Goal: Check status: Check status

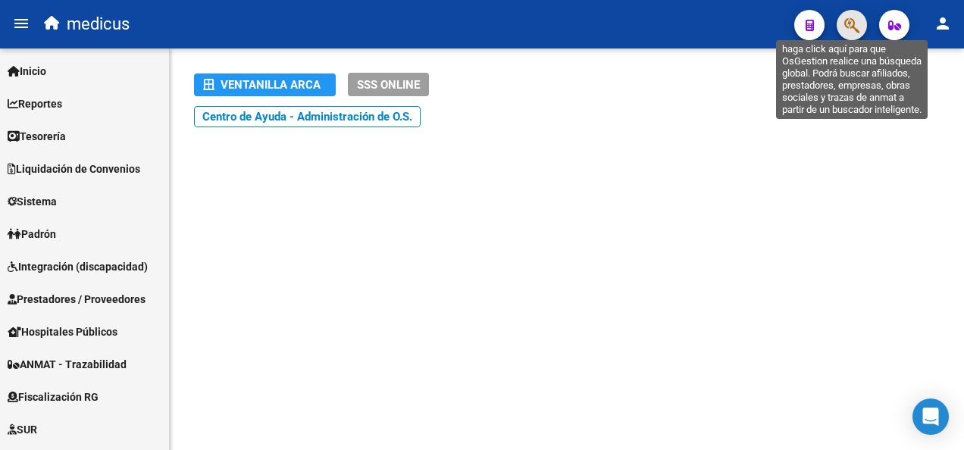
click at [848, 23] on icon "button" at bounding box center [852, 25] width 15 height 17
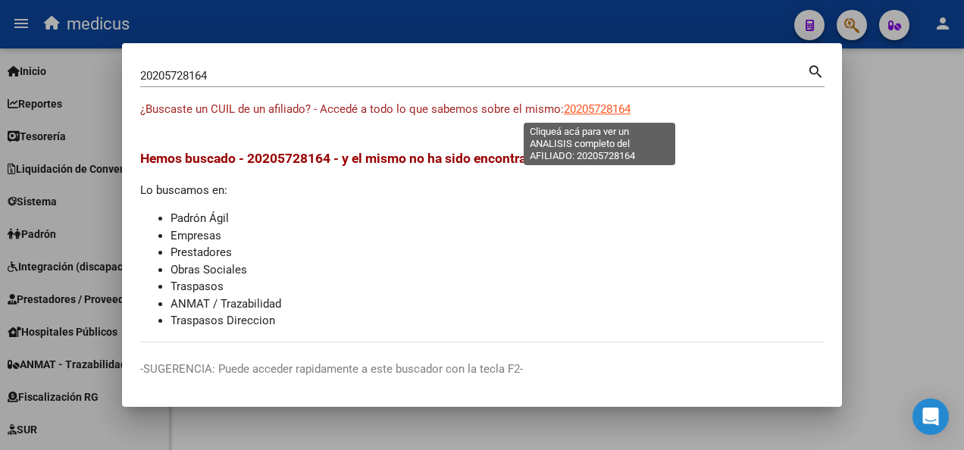
click at [588, 103] on span "20205728164" at bounding box center [597, 109] width 67 height 14
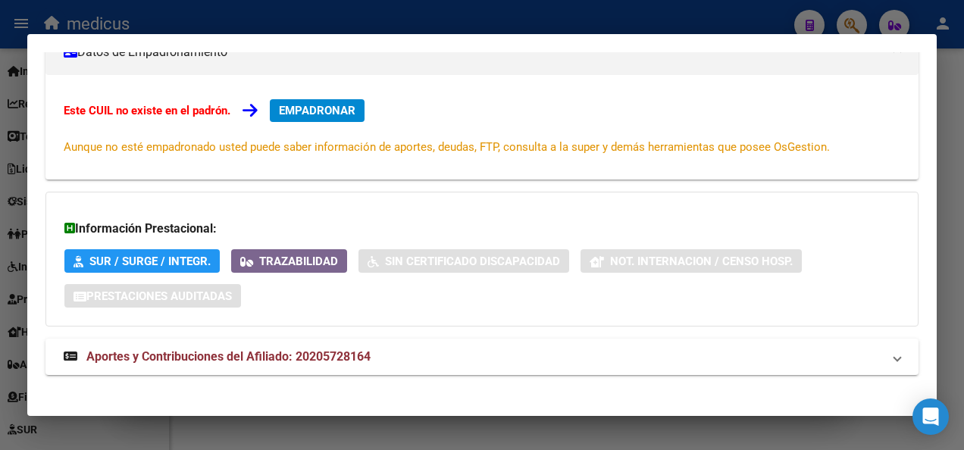
scroll to position [238, 0]
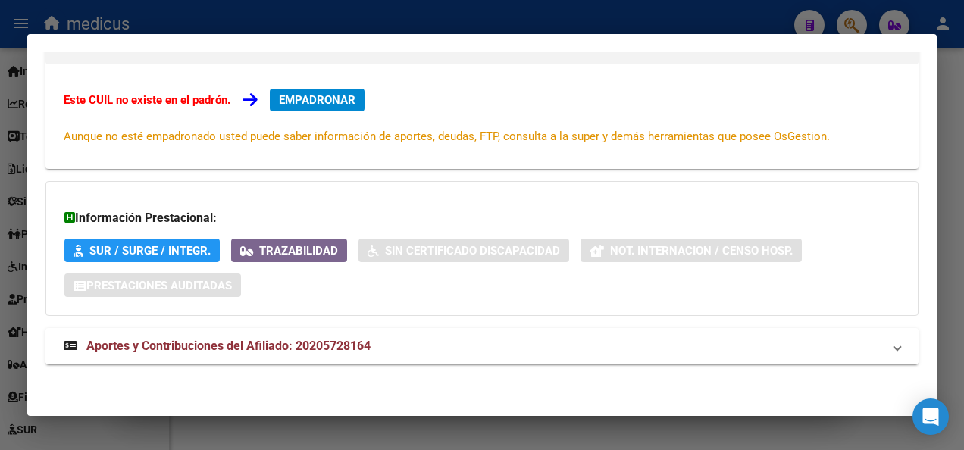
click at [219, 346] on span "Aportes y Contribuciones del Afiliado: 20205728164" at bounding box center [228, 346] width 284 height 14
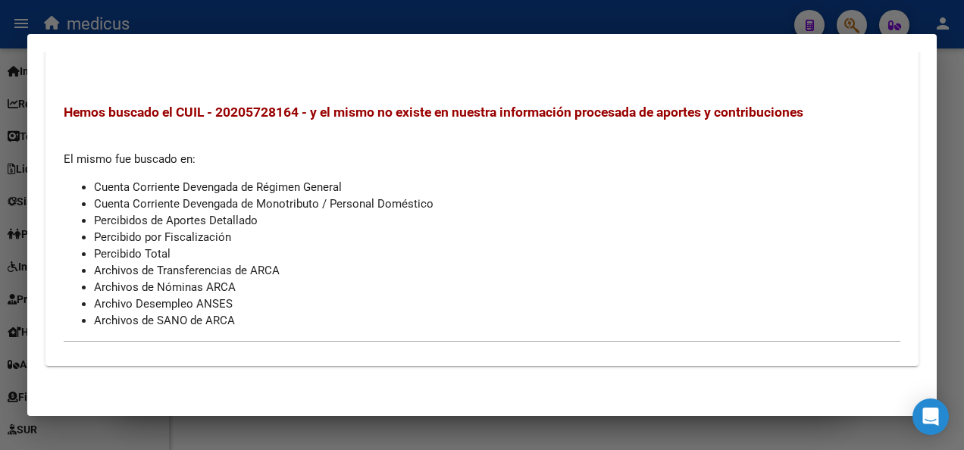
scroll to position [321, 0]
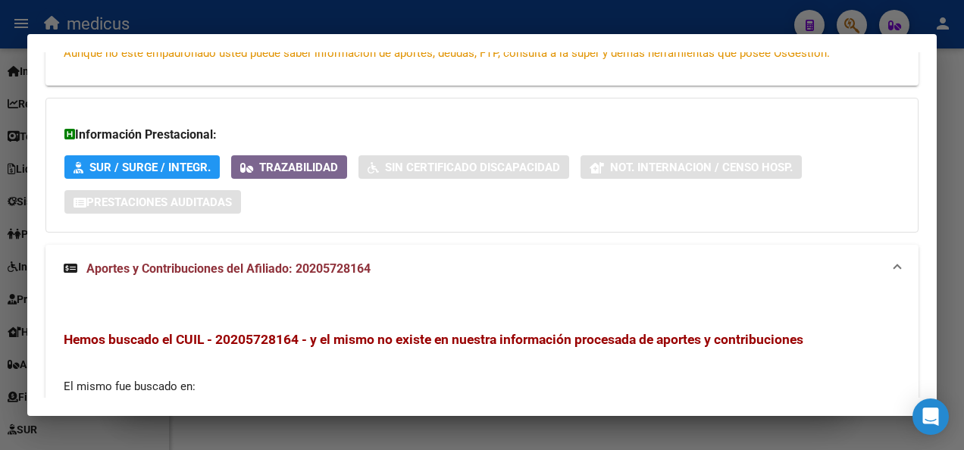
click at [767, 14] on div at bounding box center [482, 225] width 964 height 450
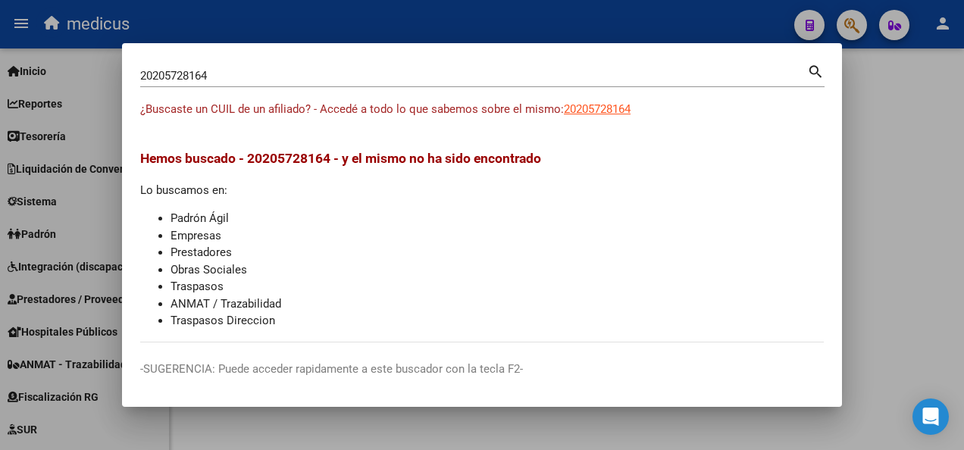
drag, startPoint x: 300, startPoint y: 68, endPoint x: 91, endPoint y: 74, distance: 209.3
click at [91, 74] on div "20205728164 Buscar (apellido, dni, cuil, nro traspaso, cuit, obra social) searc…" at bounding box center [482, 225] width 964 height 450
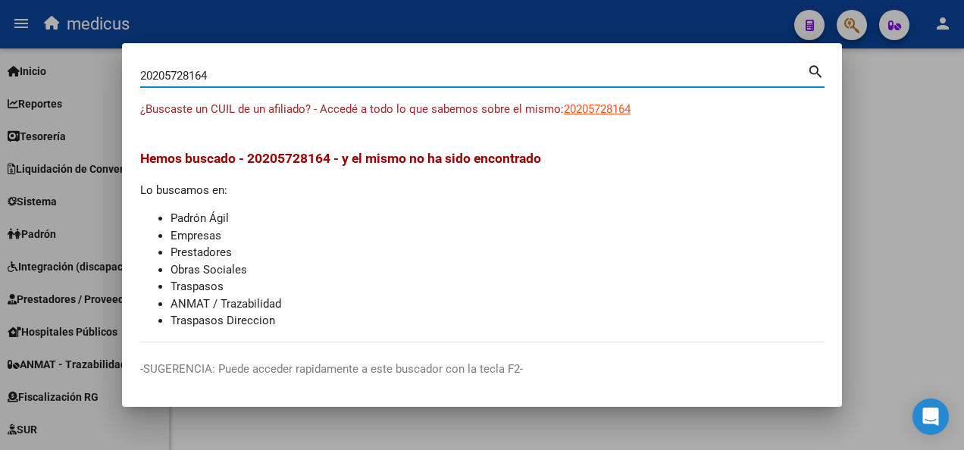
drag, startPoint x: 218, startPoint y: 73, endPoint x: 126, endPoint y: 70, distance: 92.5
click at [126, 70] on mat-dialog-content "20205728164 Buscar (apellido, dni, cuil, nro traspaso, cuit, obra social) searc…" at bounding box center [482, 201] width 720 height 281
paste input "7181422888"
type input "27181422888"
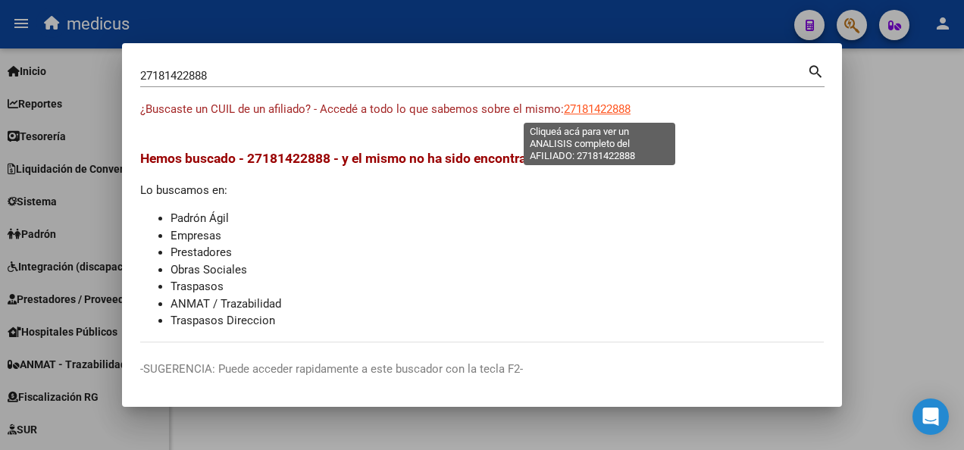
click at [611, 110] on span "27181422888" at bounding box center [597, 109] width 67 height 14
type textarea "27181422888"
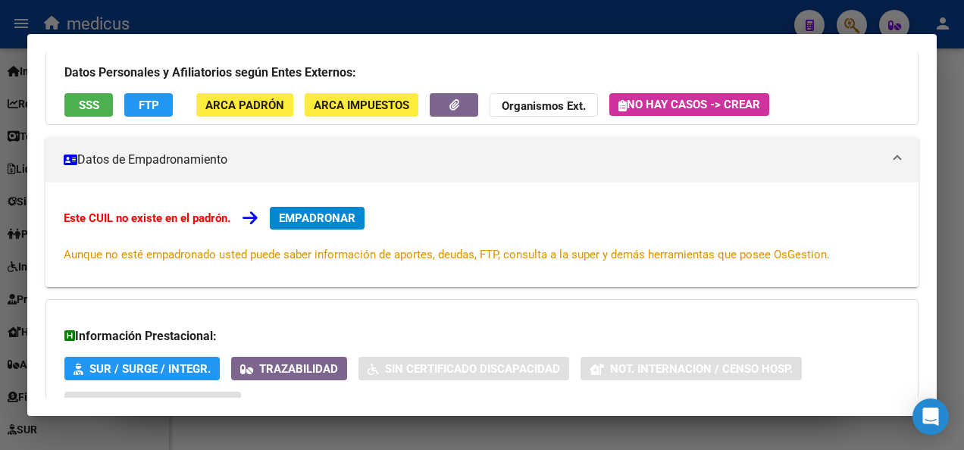
scroll to position [238, 0]
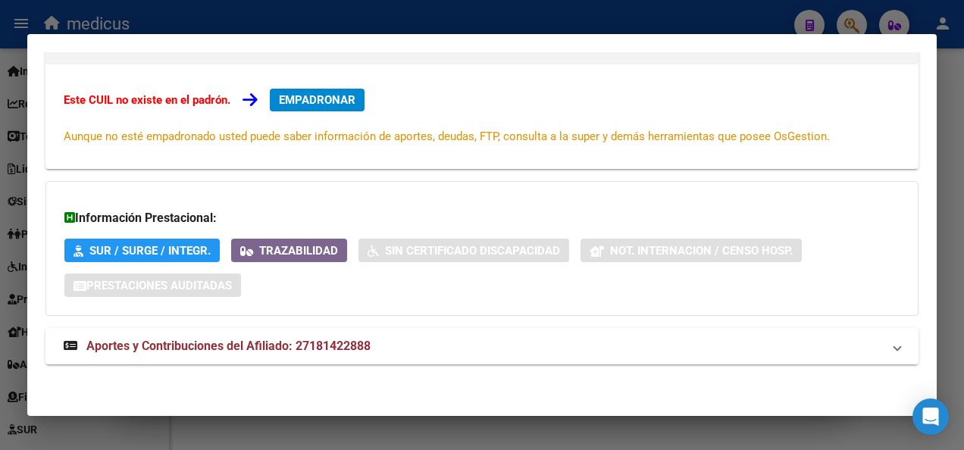
click at [169, 347] on span "Aportes y Contribuciones del Afiliado: 27181422888" at bounding box center [228, 346] width 284 height 14
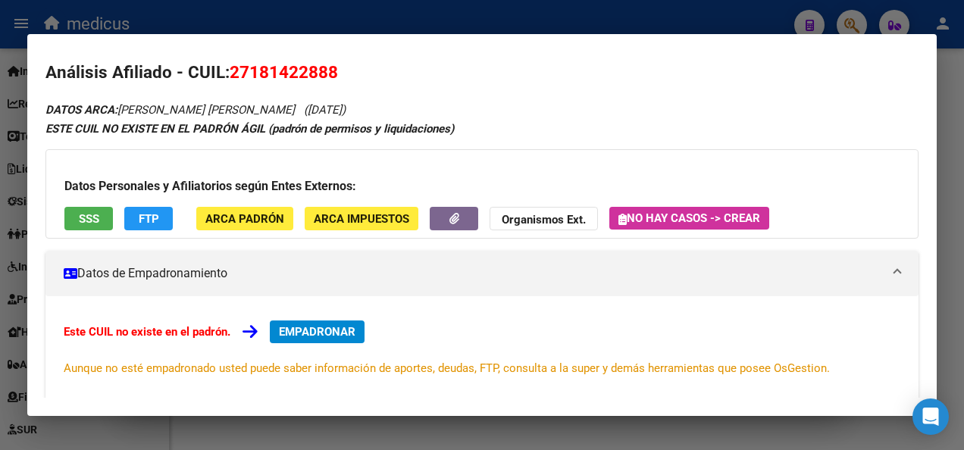
scroll to position [0, 0]
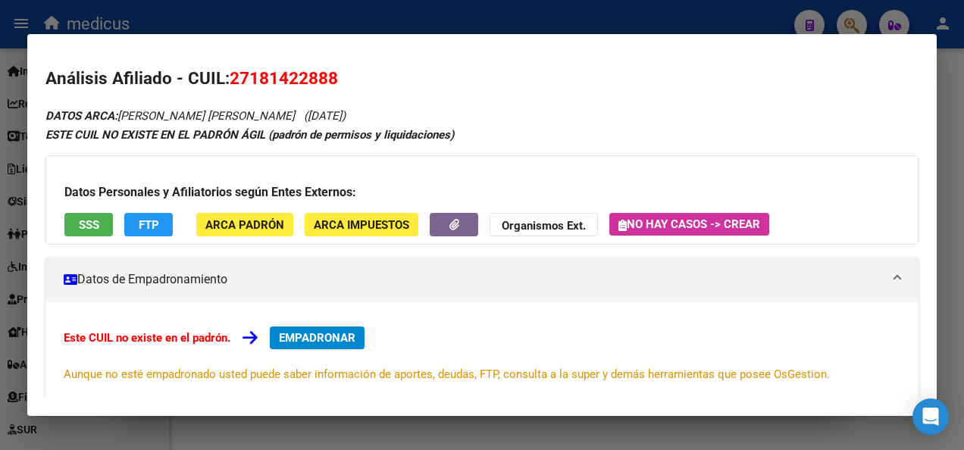
click at [710, 21] on div at bounding box center [482, 225] width 964 height 450
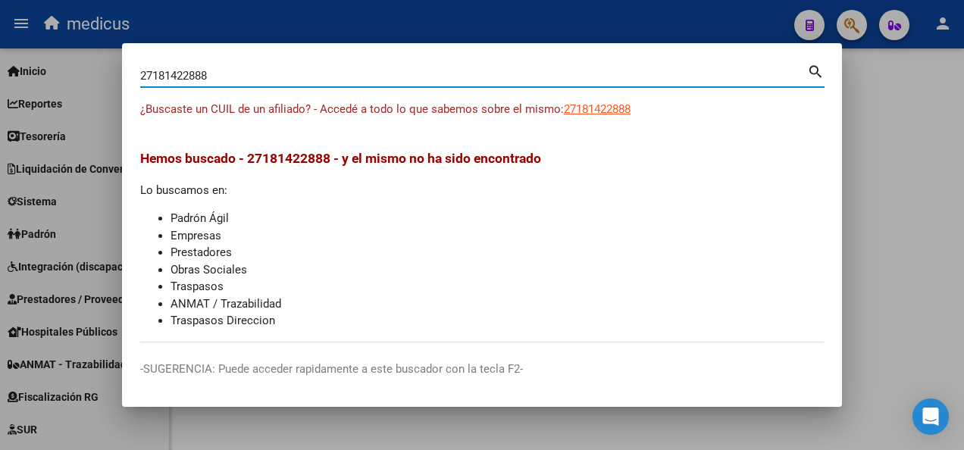
drag, startPoint x: 328, startPoint y: 72, endPoint x: 89, endPoint y: 75, distance: 238.8
click at [89, 75] on div "27181422888 Buscar (apellido, dni, cuil, nro traspaso, cuit, obra social) searc…" at bounding box center [482, 225] width 964 height 450
paste input "428225827"
type input "27428225827"
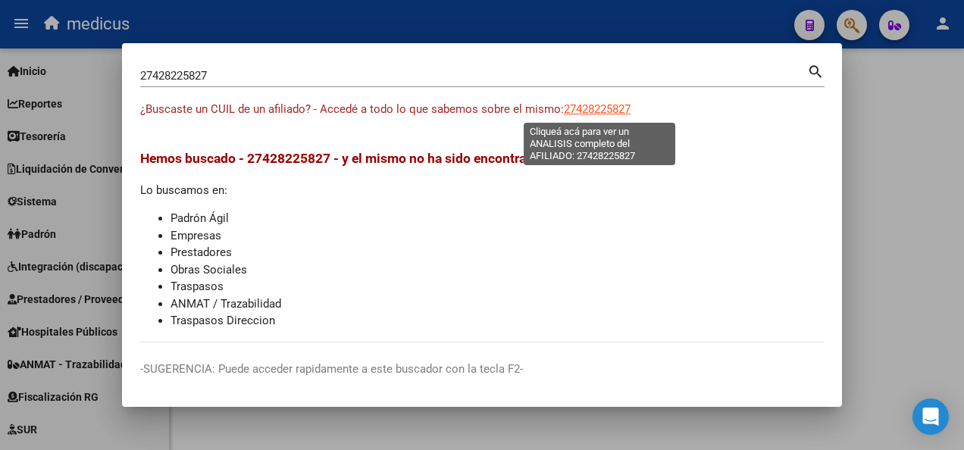
click at [591, 103] on span "27428225827" at bounding box center [597, 109] width 67 height 14
type textarea "27428225827"
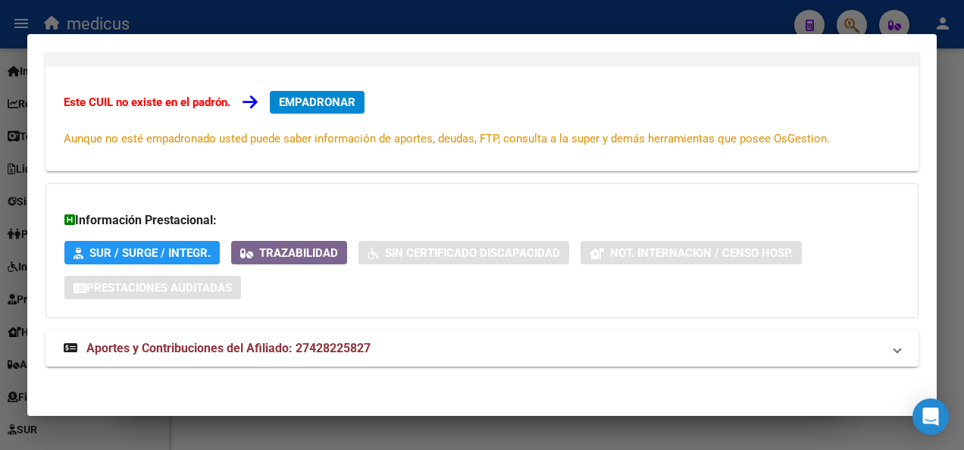
scroll to position [238, 0]
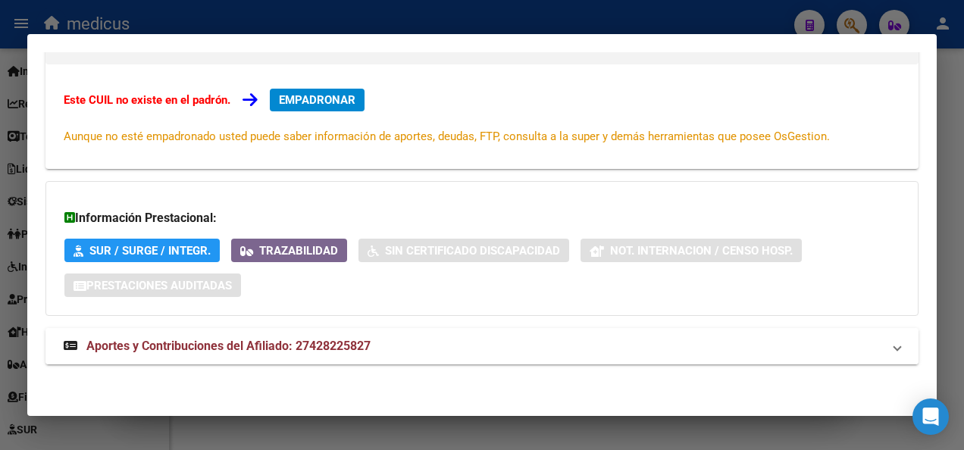
click at [169, 347] on span "Aportes y Contribuciones del Afiliado: 27428225827" at bounding box center [228, 346] width 284 height 14
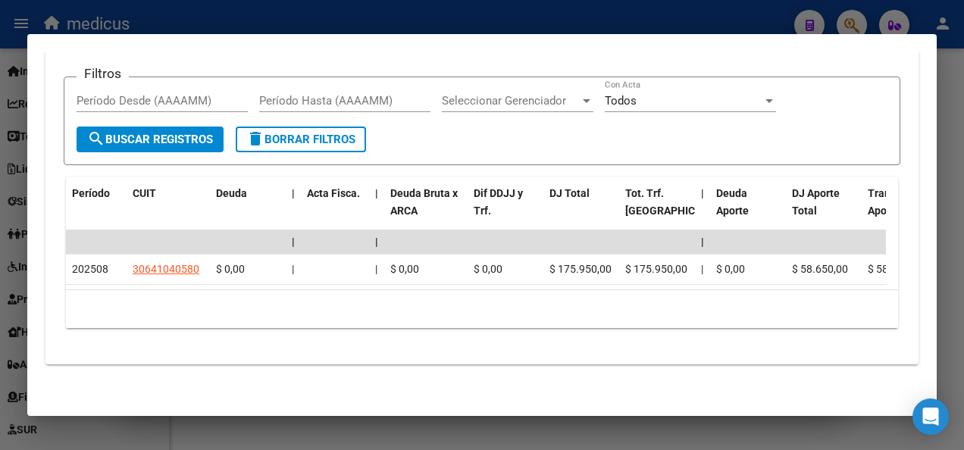
scroll to position [693, 0]
